Goal: Task Accomplishment & Management: Use online tool/utility

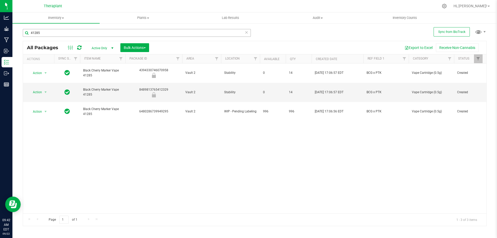
drag, startPoint x: 49, startPoint y: 31, endPoint x: 36, endPoint y: 37, distance: 14.9
click at [36, 36] on input "41285" at bounding box center [137, 33] width 228 height 8
type input "41261"
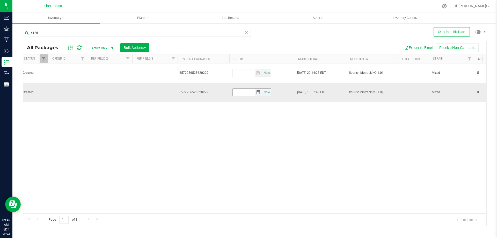
click at [259, 90] on span "select" at bounding box center [258, 92] width 4 height 4
click at [254, 95] on link "[DATE]" at bounding box center [260, 95] width 56 height 8
click at [282, 94] on span "Next" at bounding box center [283, 94] width 4 height 4
click at [241, 136] on link "Sep" at bounding box center [240, 138] width 13 height 13
click at [274, 130] on link "18" at bounding box center [275, 130] width 8 height 8
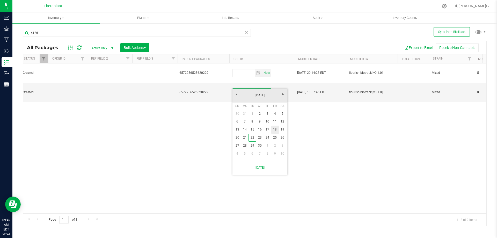
type input "[DATE]"
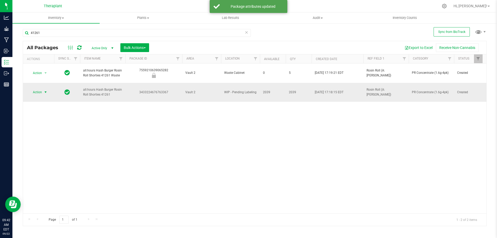
click at [36, 89] on span "Action" at bounding box center [35, 92] width 14 height 7
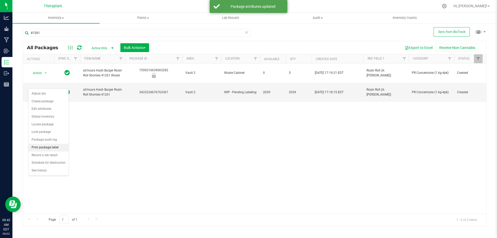
click at [48, 147] on li "Print package label" at bounding box center [48, 148] width 40 height 8
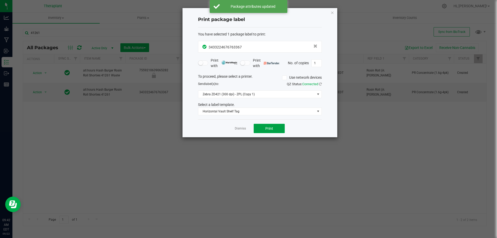
drag, startPoint x: 257, startPoint y: 127, endPoint x: 282, endPoint y: 181, distance: 60.0
click at [257, 127] on button "Print" at bounding box center [269, 128] width 31 height 9
click at [263, 130] on button "Print" at bounding box center [269, 128] width 31 height 9
type input "206"
click at [266, 125] on button "Print" at bounding box center [269, 128] width 31 height 9
